Goal: Task Accomplishment & Management: Manage account settings

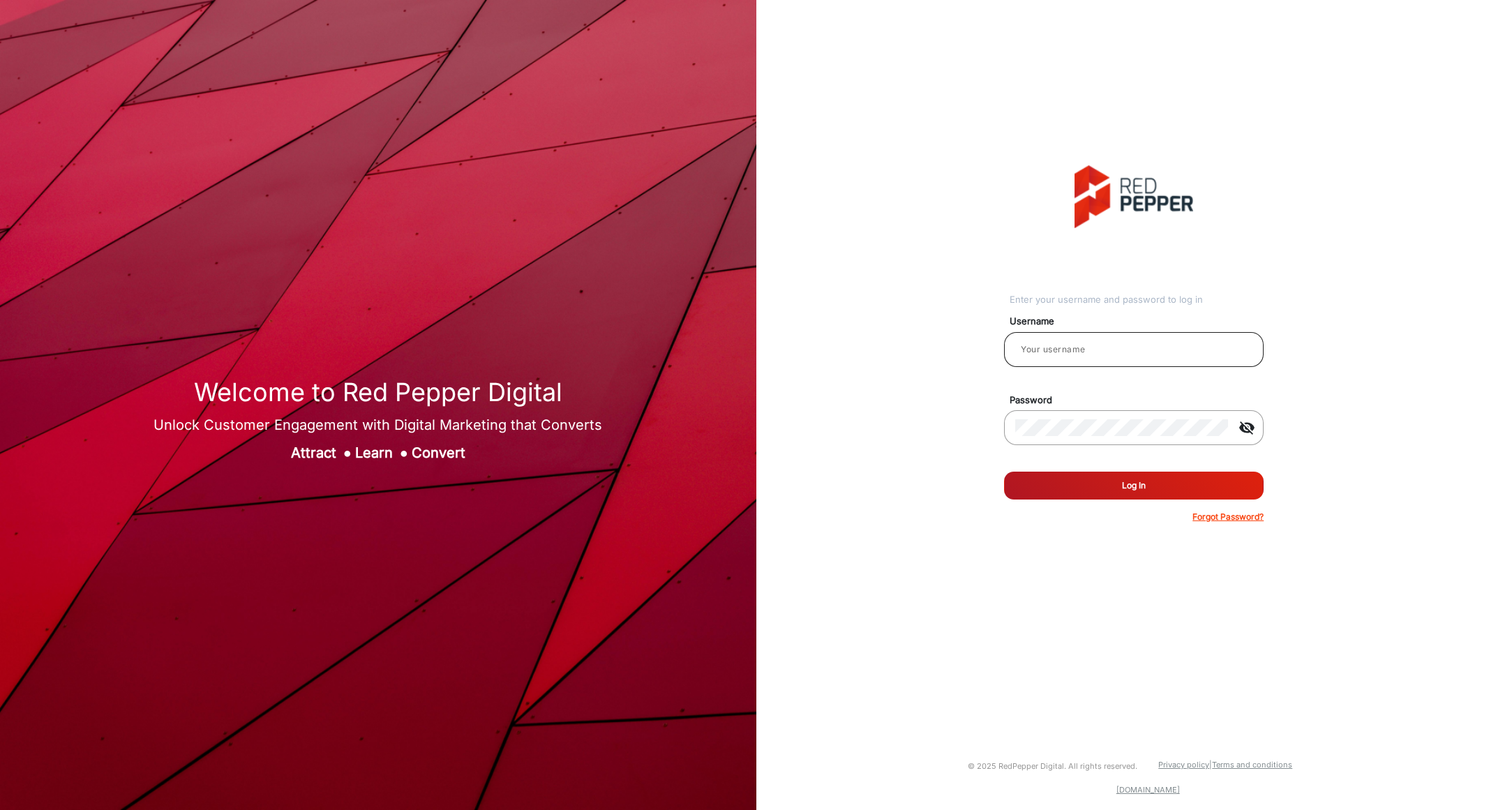
click at [1034, 348] on input "email" at bounding box center [1134, 349] width 238 height 16
click at [1034, 350] on input "email" at bounding box center [1134, 349] width 238 height 16
click at [1034, 349] on input "email" at bounding box center [1134, 349] width 238 height 16
click at [1034, 519] on p "Forgot Password?" at bounding box center [1228, 516] width 71 height 13
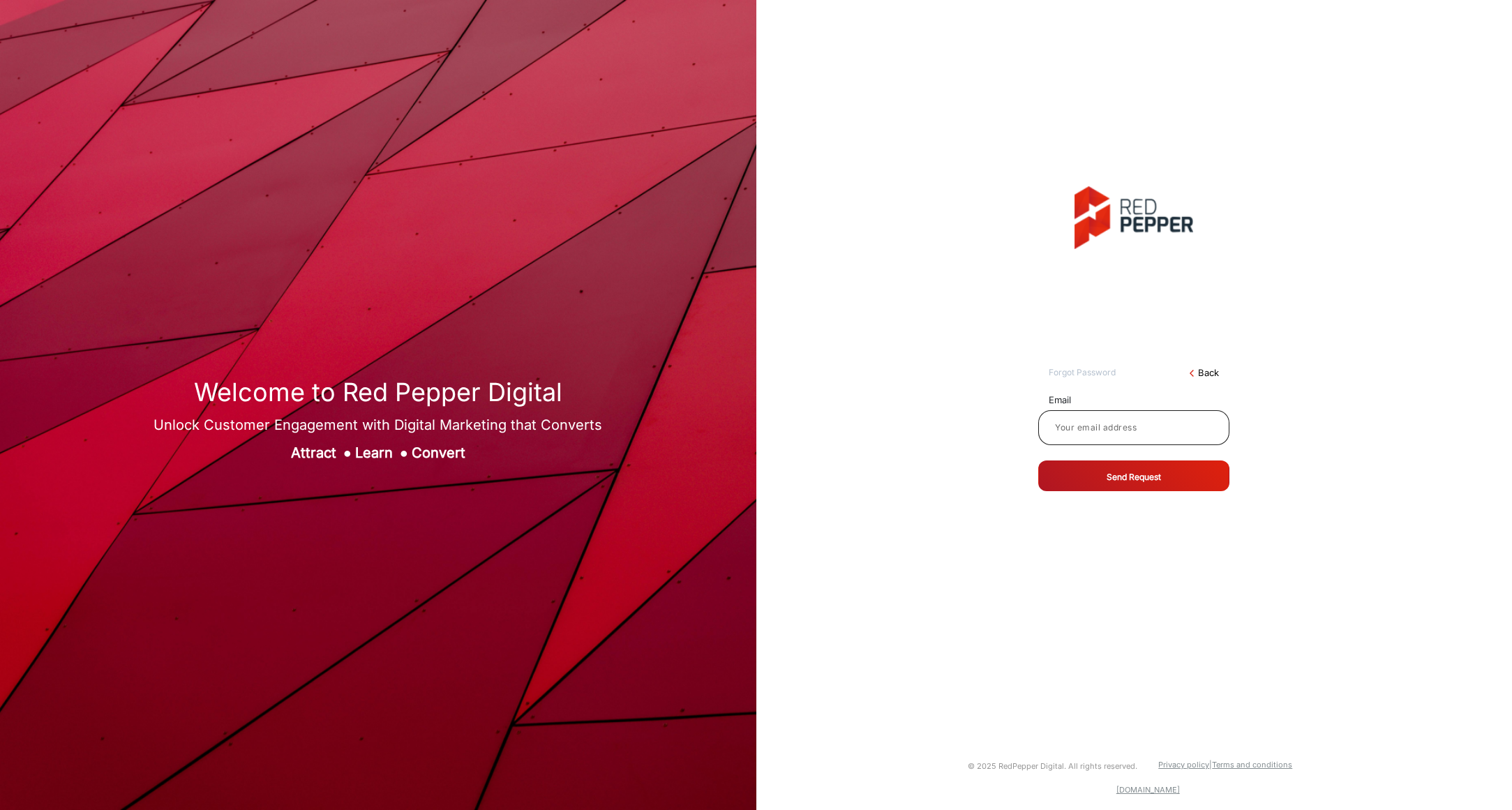
click at [1034, 425] on input at bounding box center [1134, 427] width 169 height 16
type input "[EMAIL_ADDRESS][DOMAIN_NAME]"
click at [1034, 481] on button "Send Request" at bounding box center [1134, 476] width 191 height 31
click at [1034, 479] on button "Send Request" at bounding box center [1134, 476] width 191 height 31
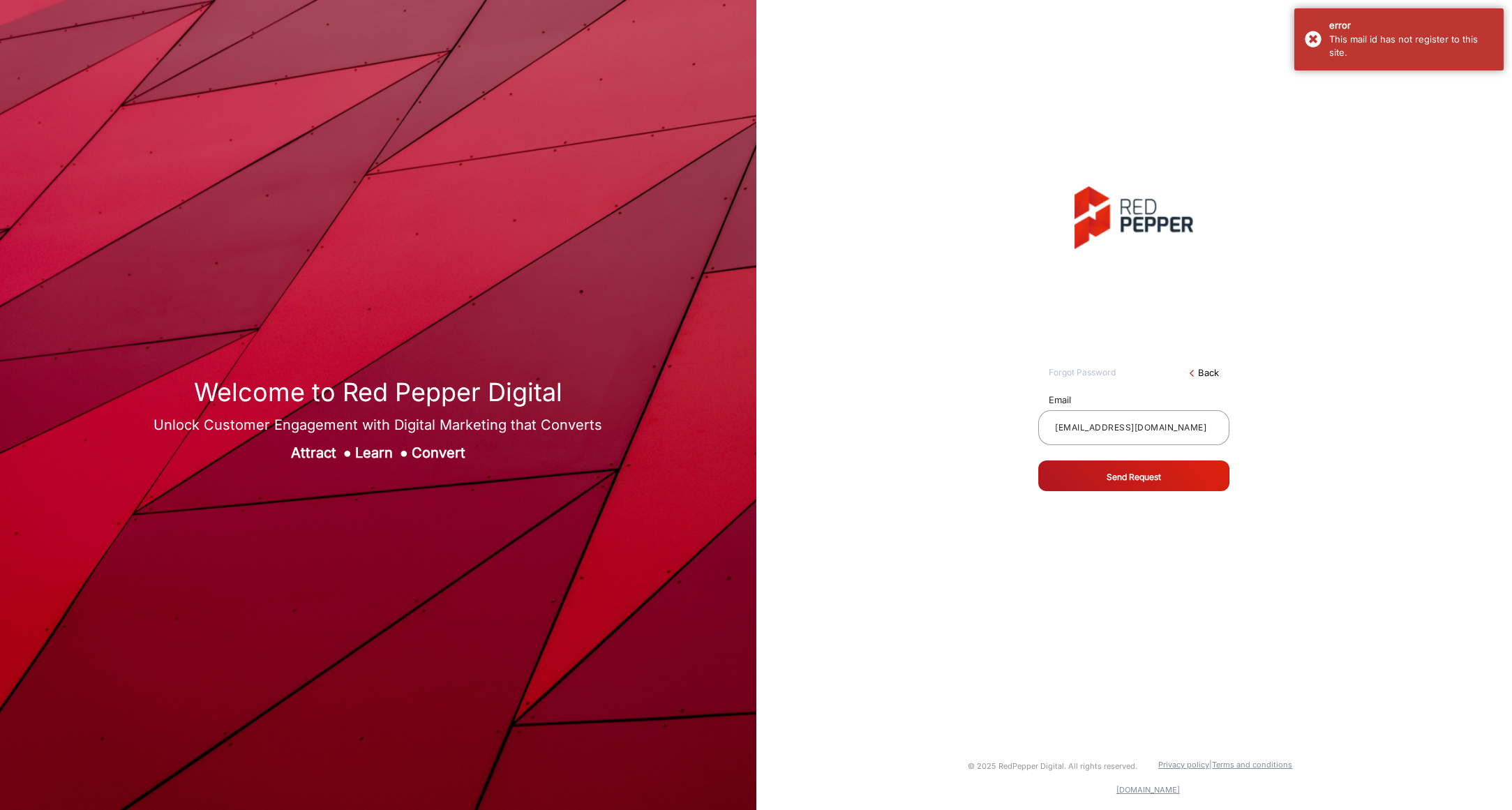
drag, startPoint x: 1283, startPoint y: 430, endPoint x: 1269, endPoint y: 424, distance: 15.2
click at [1034, 429] on div "Forgot Password arrow_back_ios Back Email [EMAIL_ADDRESS][DOMAIN_NAME] Send Req…" at bounding box center [1134, 344] width 778 height 689
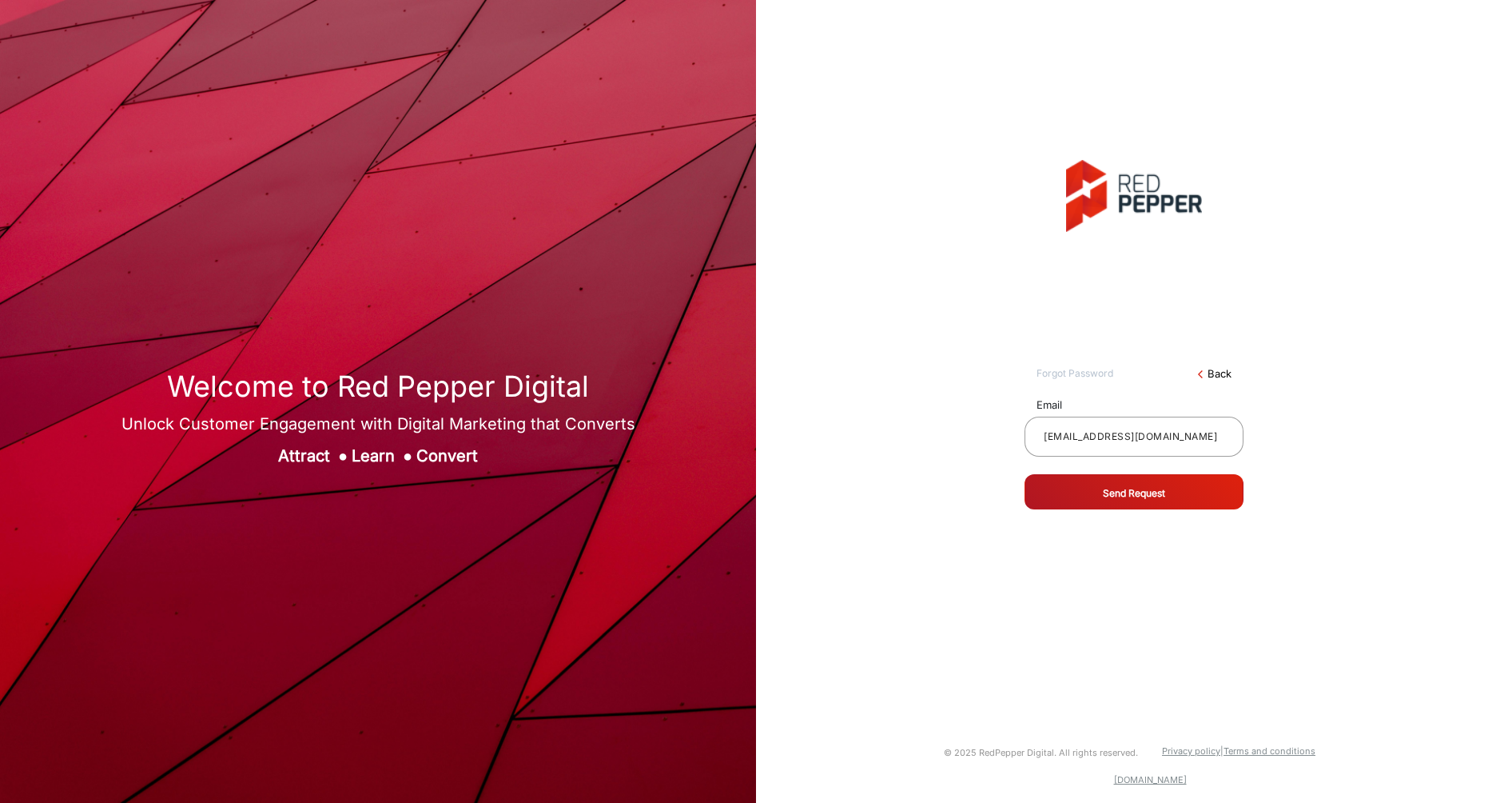
click at [1185, 495] on div "Forgot Password arrow_back_ios Back Email [EMAIL_ADDRESS][DOMAIN_NAME] Send Req…" at bounding box center [1133, 340] width 780 height 682
